Goal: Transaction & Acquisition: Purchase product/service

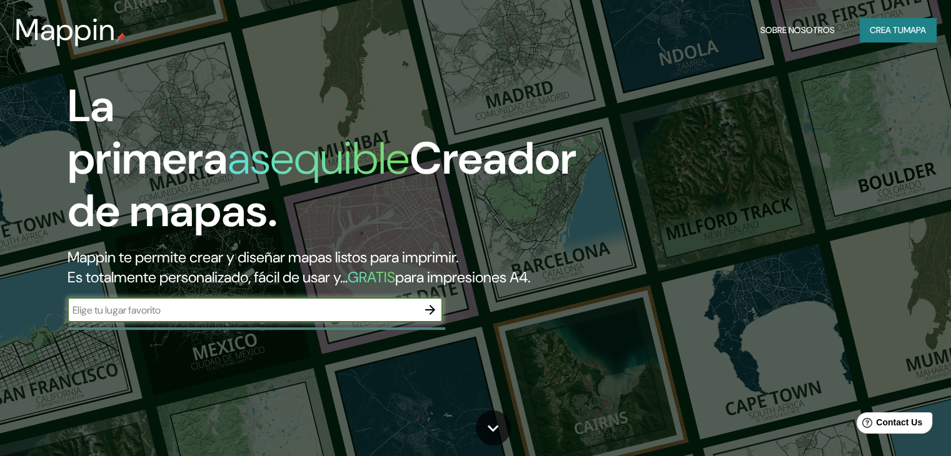
click at [248, 322] on div "​" at bounding box center [255, 310] width 375 height 25
click at [244, 318] on input "text" at bounding box center [243, 310] width 350 height 14
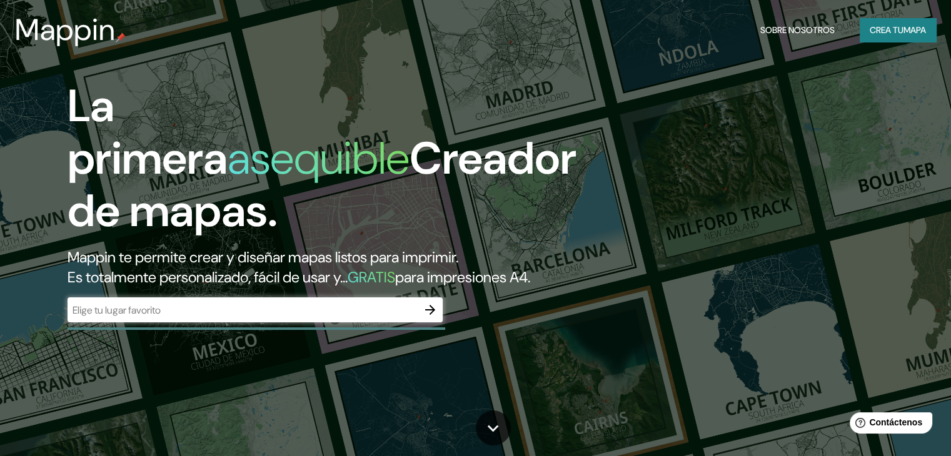
click at [228, 203] on font "Creador de mapas." at bounding box center [322, 184] width 509 height 111
click at [121, 313] on div "La primera asequible Creador de mapas. Mappin te permite crear y diseñar mapas …" at bounding box center [305, 207] width 571 height 255
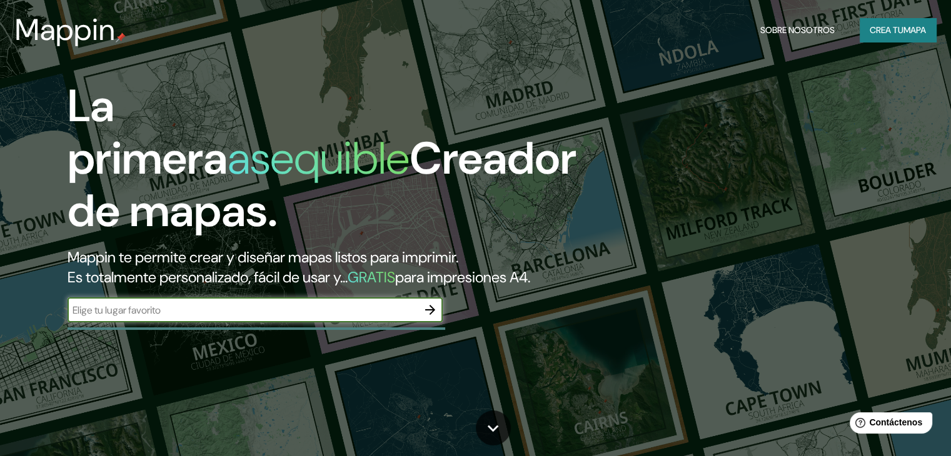
click at [121, 318] on input "text" at bounding box center [243, 310] width 350 height 14
type input "[GEOGRAPHIC_DATA]"
click at [419, 323] on button "button" at bounding box center [430, 310] width 25 height 25
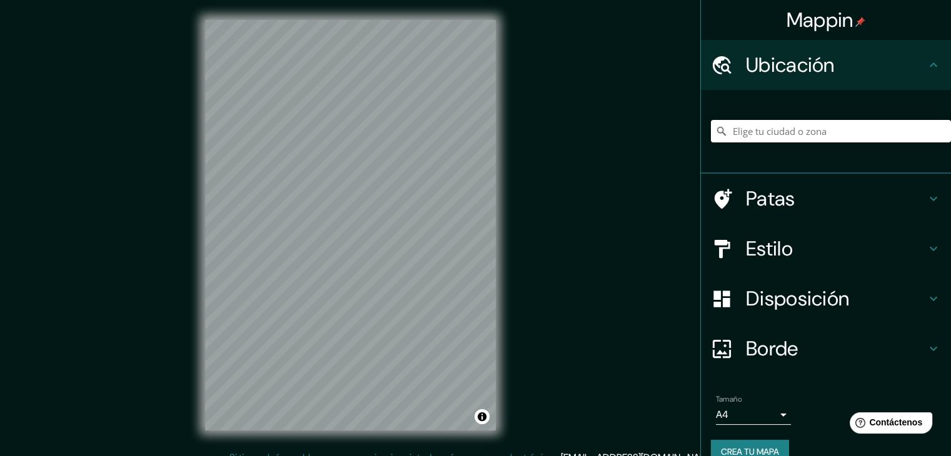
click at [871, 208] on h4 "Patas" at bounding box center [836, 198] width 180 height 25
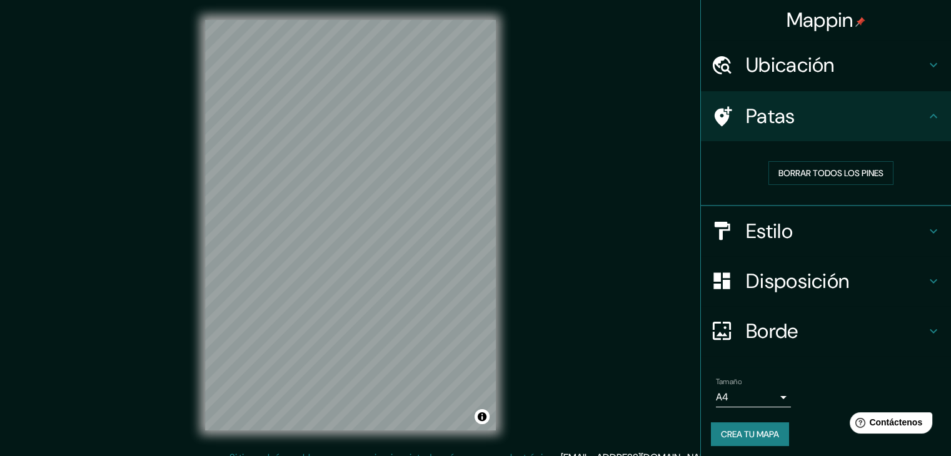
click at [857, 134] on div "Patas" at bounding box center [826, 116] width 250 height 50
click at [800, 236] on h4 "Estilo" at bounding box center [836, 231] width 180 height 25
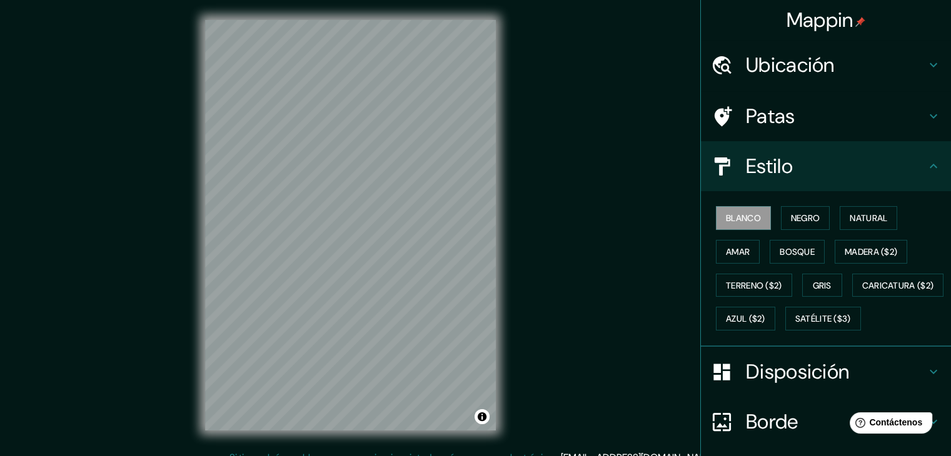
click at [818, 178] on h4 "Estilo" at bounding box center [836, 166] width 180 height 25
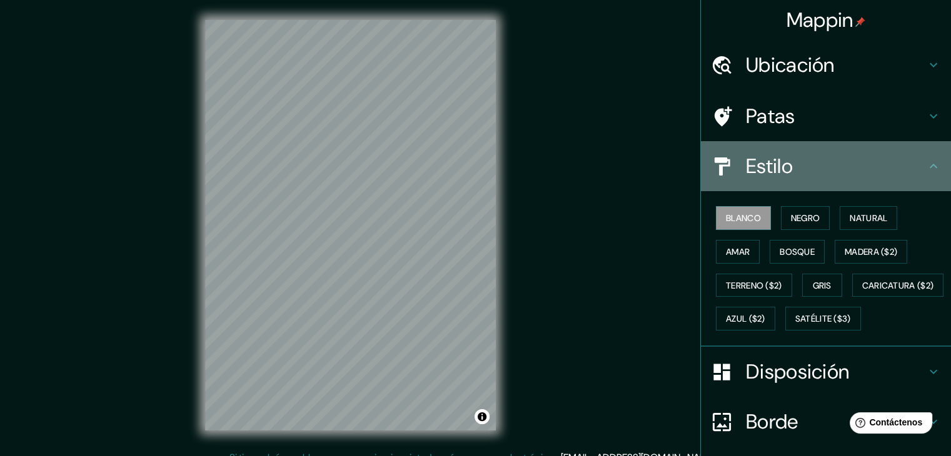
click at [818, 178] on h4 "Estilo" at bounding box center [836, 166] width 180 height 25
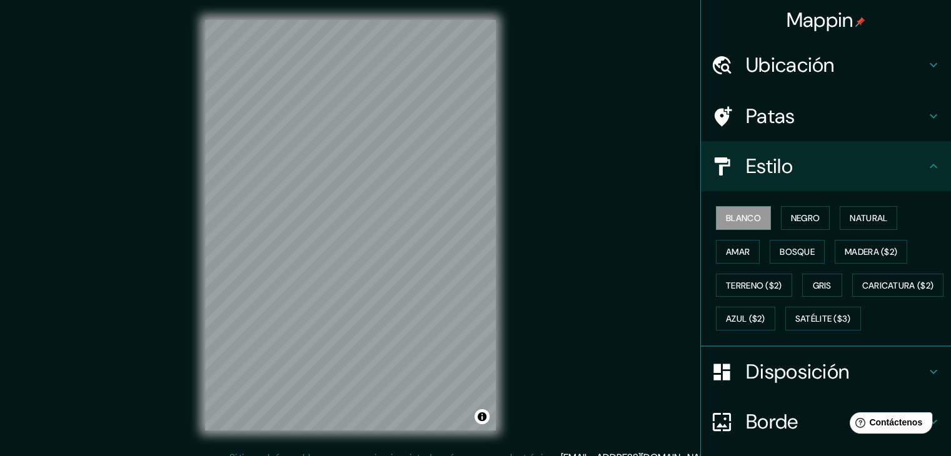
click at [814, 70] on font "Ubicación" at bounding box center [790, 65] width 89 height 26
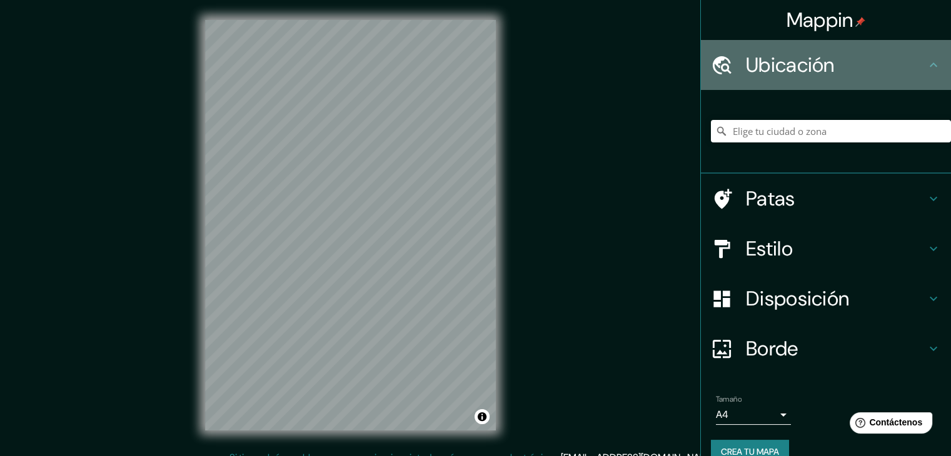
click at [814, 72] on font "Ubicación" at bounding box center [790, 65] width 89 height 26
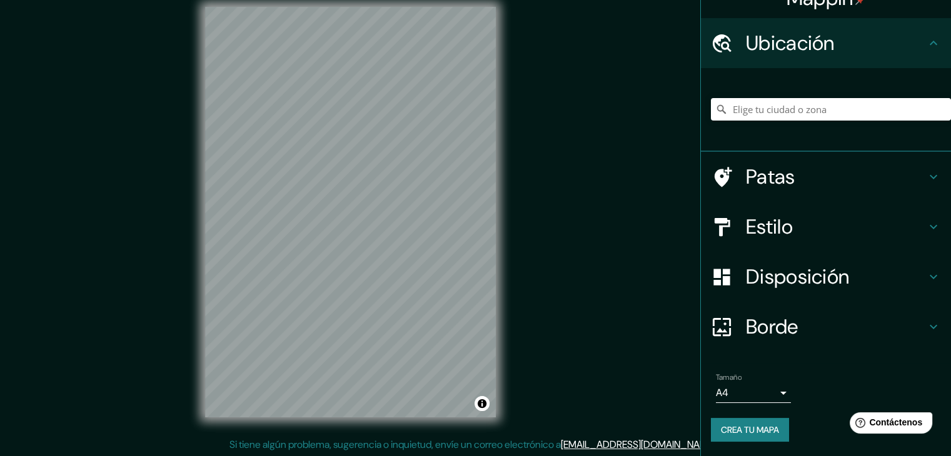
scroll to position [14, 0]
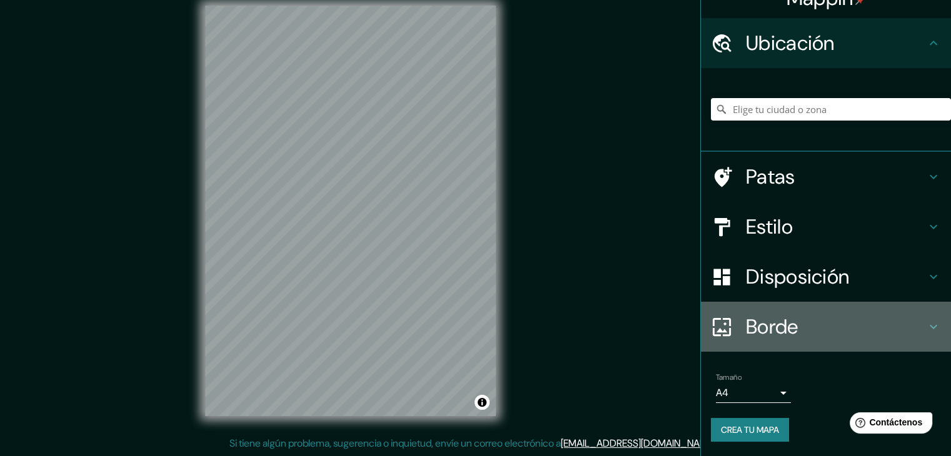
click at [824, 328] on h4 "Borde" at bounding box center [836, 327] width 180 height 25
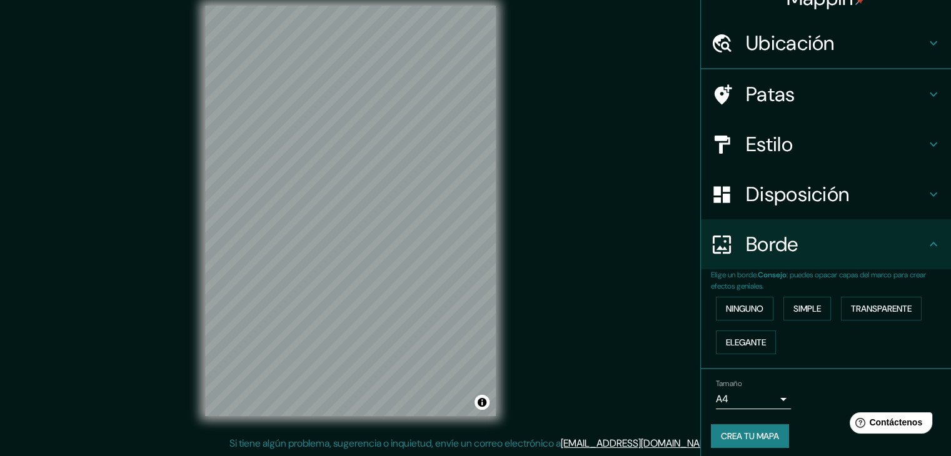
scroll to position [22, 0]
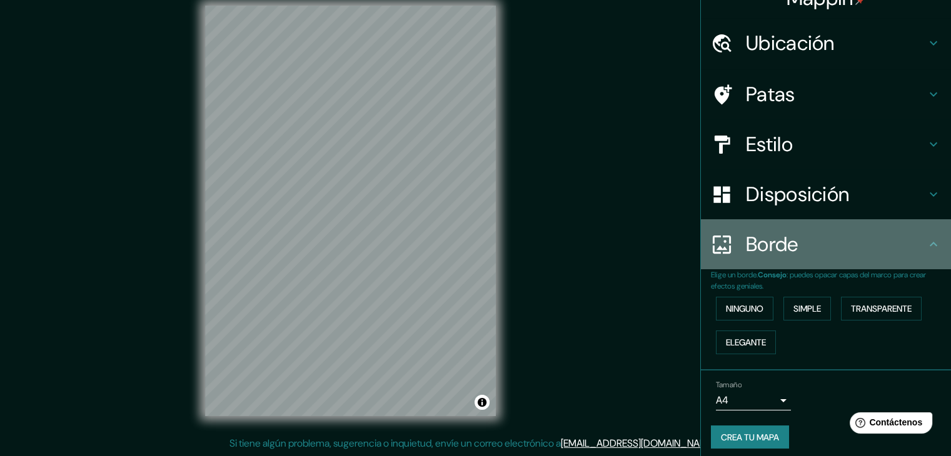
click at [835, 251] on h4 "Borde" at bounding box center [836, 244] width 180 height 25
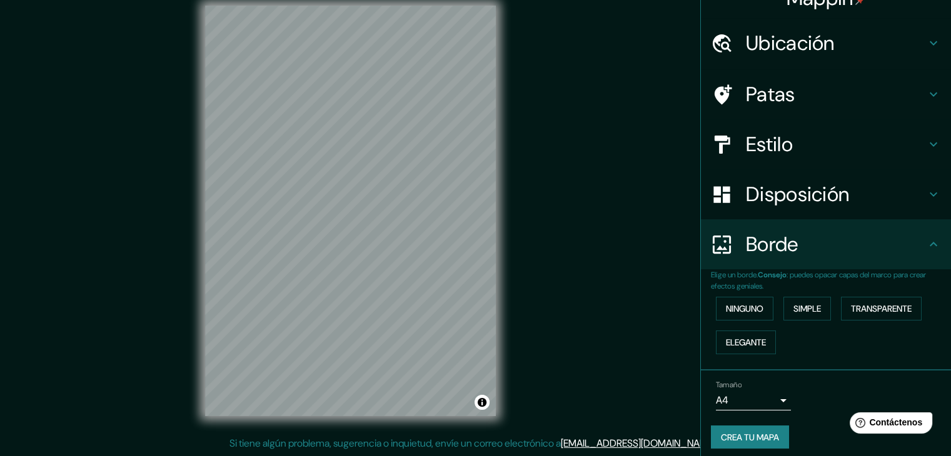
click at [613, 166] on div "Mappin Ubicación Patas Estilo Disposición Borde Elige un borde. Consejo : puede…" at bounding box center [475, 221] width 951 height 471
click at [795, 208] on div "Disposición" at bounding box center [826, 194] width 250 height 50
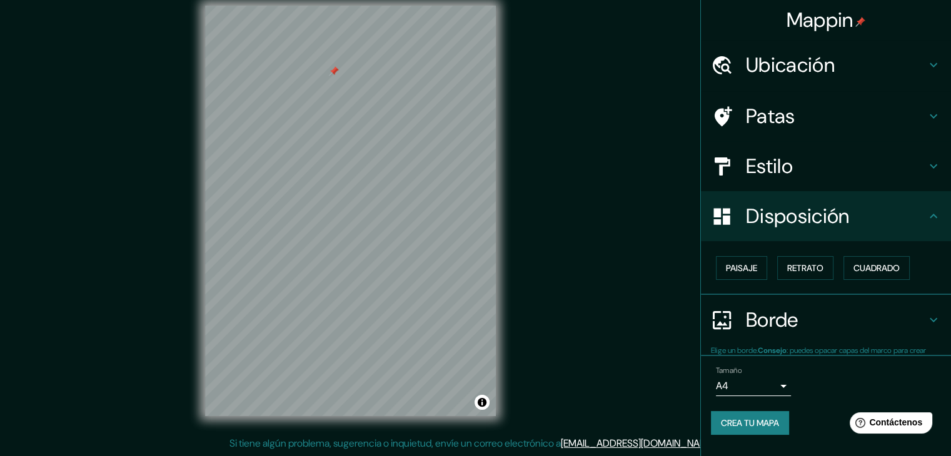
scroll to position [0, 0]
click at [795, 208] on font "Disposición" at bounding box center [797, 216] width 103 height 26
click at [805, 263] on font "Retrato" at bounding box center [805, 268] width 36 height 11
click at [741, 263] on font "Paisaje" at bounding box center [741, 268] width 31 height 11
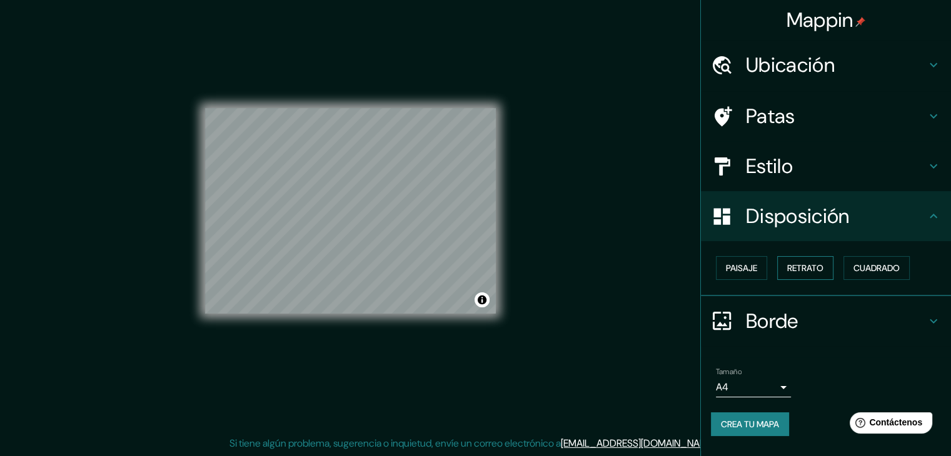
click at [788, 263] on button "Retrato" at bounding box center [805, 268] width 56 height 24
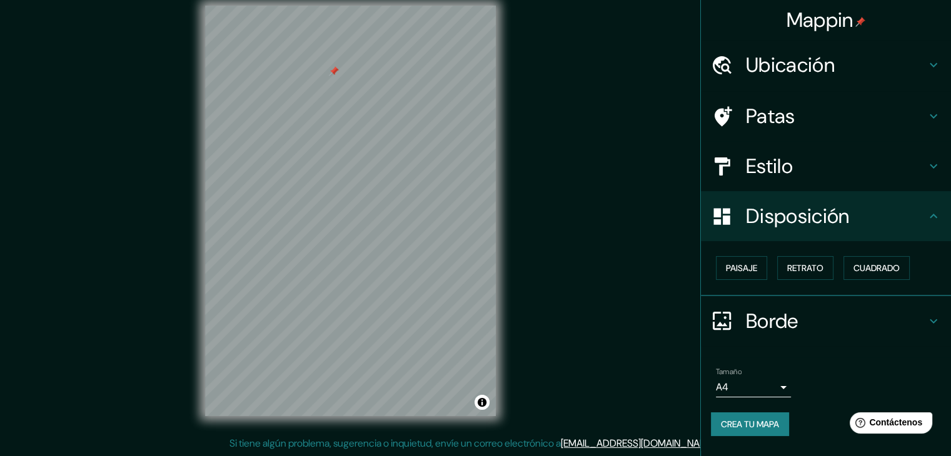
click at [845, 169] on h4 "Estilo" at bounding box center [836, 166] width 180 height 25
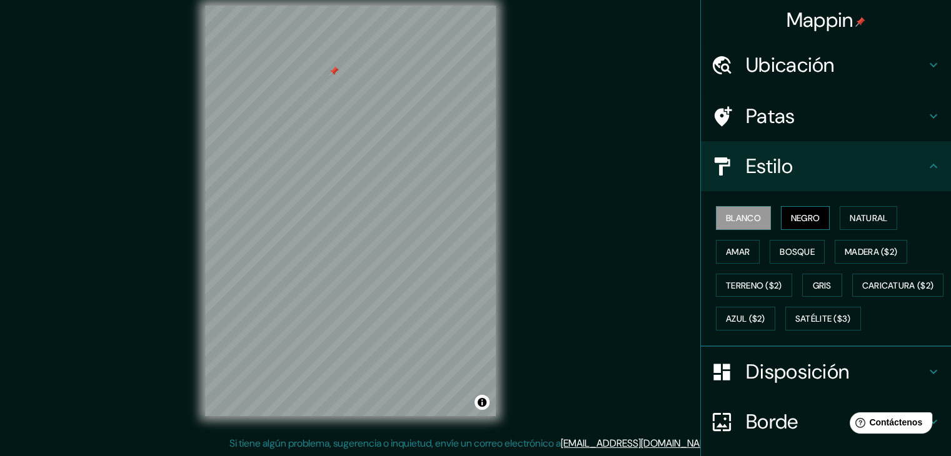
click at [805, 216] on font "Negro" at bounding box center [805, 218] width 29 height 11
click at [735, 216] on font "Blanco" at bounding box center [743, 218] width 35 height 11
click at [855, 221] on font "Natural" at bounding box center [869, 218] width 38 height 11
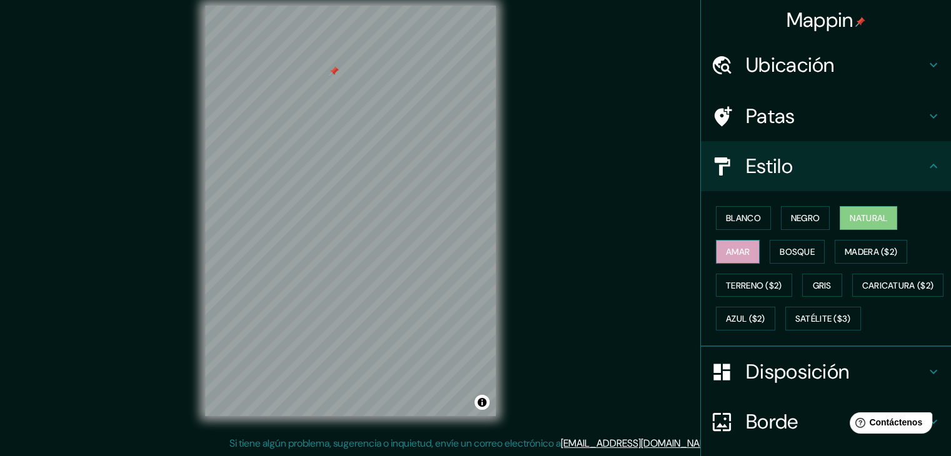
click at [739, 259] on button "Amar" at bounding box center [738, 252] width 44 height 24
click at [807, 257] on font "Bosque" at bounding box center [797, 252] width 35 height 16
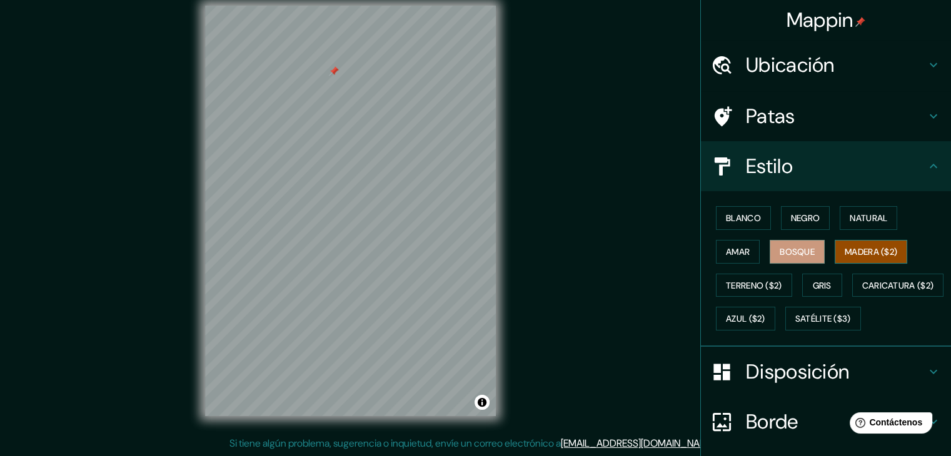
click at [852, 244] on font "Madera ($2)" at bounding box center [871, 252] width 53 height 16
click at [729, 278] on font "Terreno ($2)" at bounding box center [754, 286] width 56 height 16
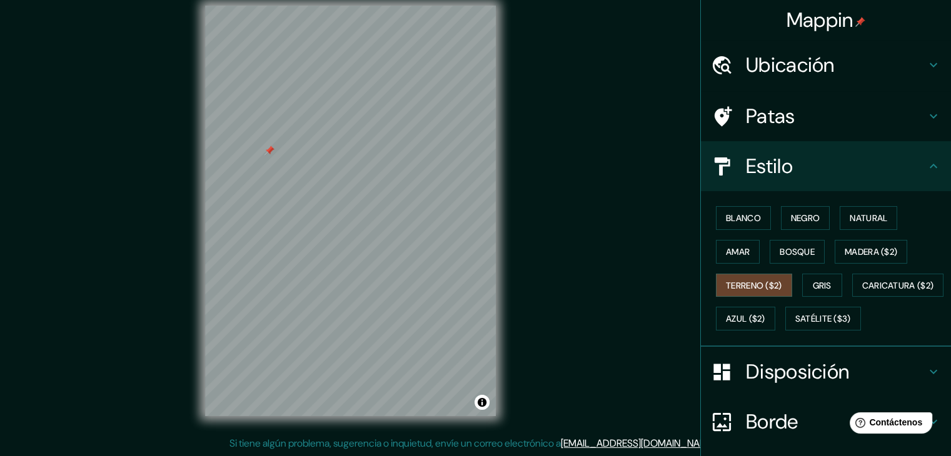
click at [503, 306] on div "© Mapbox © OpenStreetMap Improve this map" at bounding box center [350, 211] width 331 height 451
click at [815, 281] on font "Gris" at bounding box center [822, 285] width 19 height 11
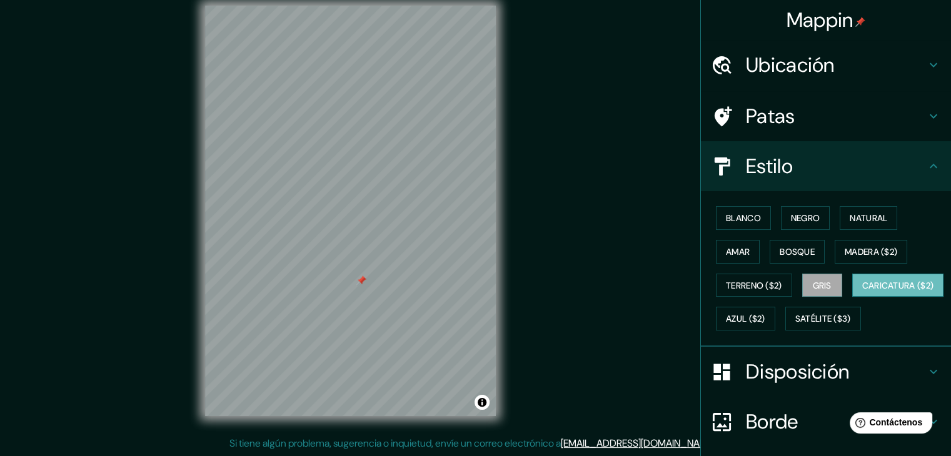
click at [862, 294] on font "Caricatura ($2)" at bounding box center [898, 286] width 72 height 16
click at [775, 328] on button "Azul ($2)" at bounding box center [745, 319] width 59 height 24
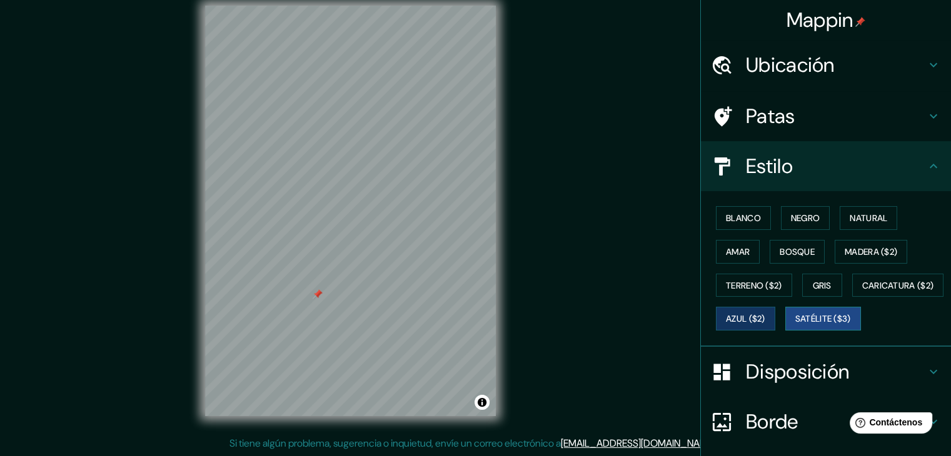
click at [795, 325] on font "Satélite ($3)" at bounding box center [823, 319] width 56 height 11
click at [800, 253] on font "Bosque" at bounding box center [797, 251] width 35 height 11
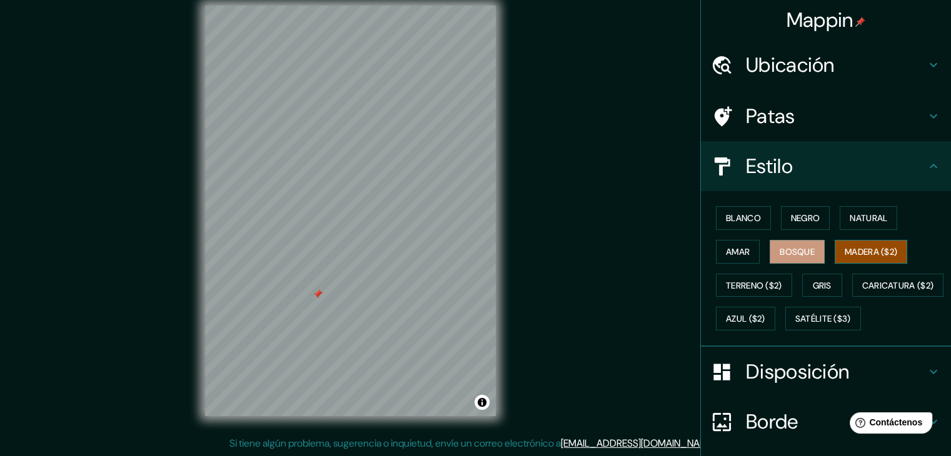
click at [864, 261] on button "Madera ($2)" at bounding box center [871, 252] width 73 height 24
click at [861, 210] on font "Natural" at bounding box center [869, 218] width 38 height 16
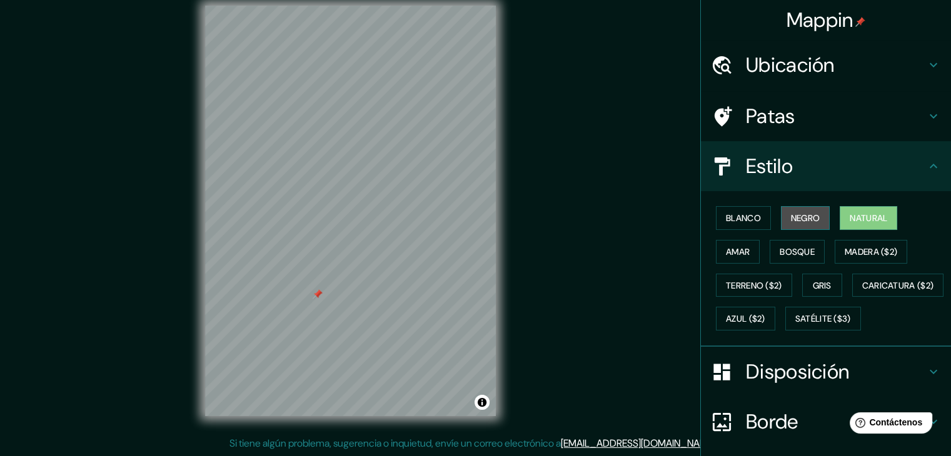
click at [810, 227] on button "Negro" at bounding box center [805, 218] width 49 height 24
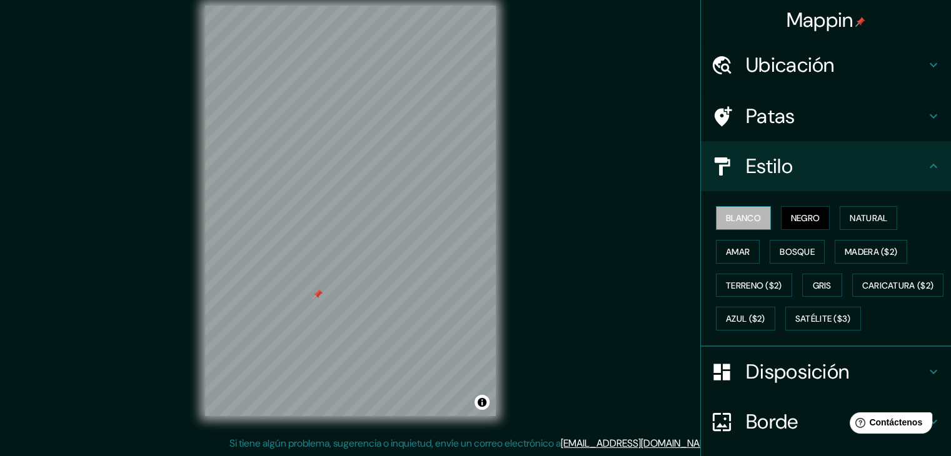
click at [761, 220] on button "Blanco" at bounding box center [743, 218] width 55 height 24
